Goal: Unclear

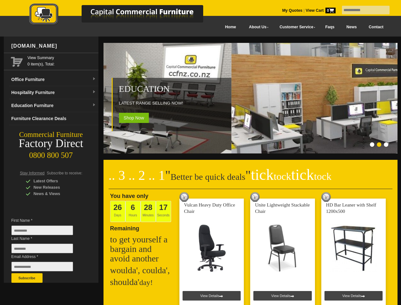
click at [362, 10] on input "text" at bounding box center [366, 10] width 48 height 9
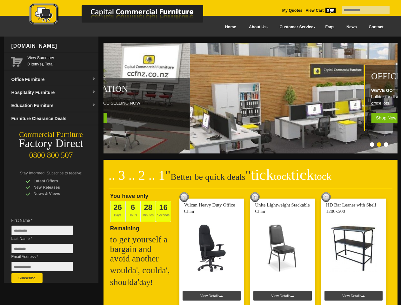
click at [47, 250] on input "Last Name *" at bounding box center [42, 248] width 62 height 10
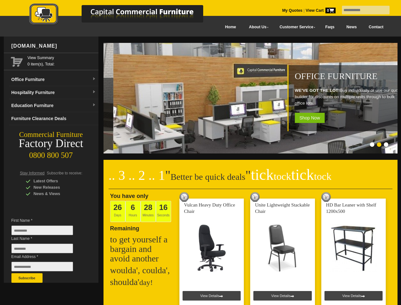
click at [27, 278] on button "Subscribe" at bounding box center [26, 278] width 31 height 10
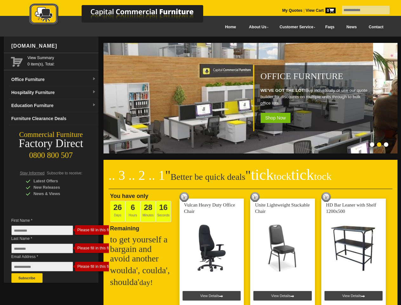
click at [243, 145] on ol at bounding box center [242, 145] width 297 height 6
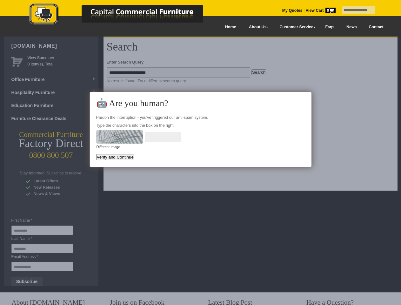
click at [352, 10] on input "**********" at bounding box center [358, 10] width 33 height 9
click at [119, 137] on img at bounding box center [119, 136] width 47 height 13
click at [108, 147] on link "Different Image" at bounding box center [109, 147] width 24 height 4
click at [115, 157] on button "Verify and Continue" at bounding box center [115, 157] width 38 height 6
click at [352, 10] on input "**********" at bounding box center [358, 10] width 33 height 9
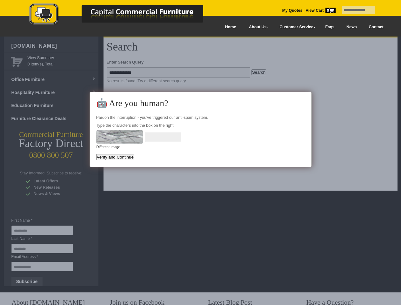
click at [119, 137] on img at bounding box center [119, 136] width 47 height 13
click at [108, 147] on link "Different Image" at bounding box center [109, 147] width 24 height 4
click at [115, 157] on button "Verify and Continue" at bounding box center [115, 157] width 38 height 6
